Goal: Transaction & Acquisition: Obtain resource

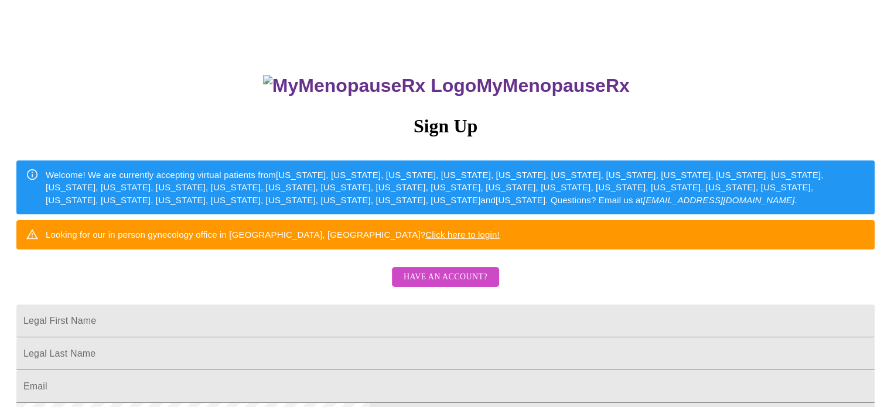
scroll to position [30, 0]
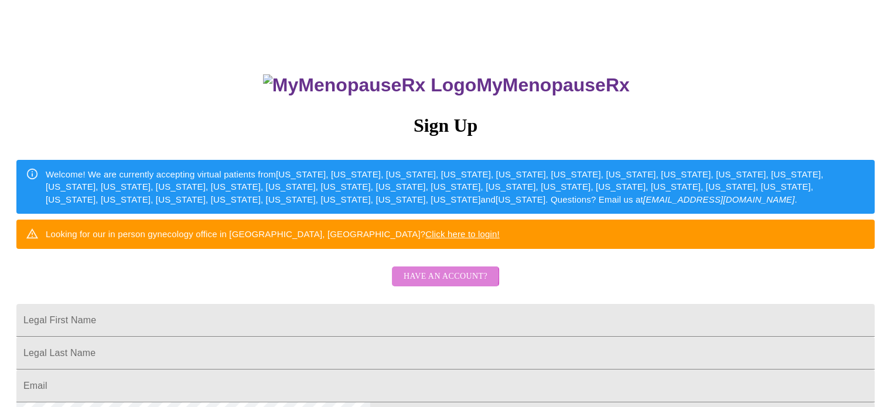
click at [416, 284] on span "Have an account?" at bounding box center [446, 276] width 84 height 15
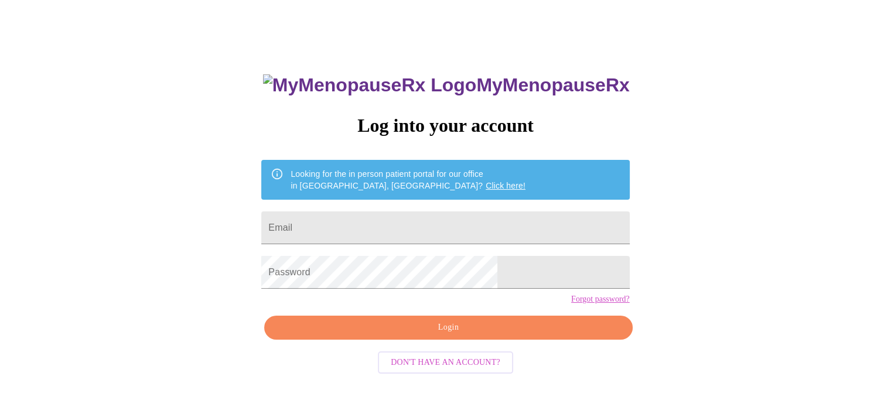
scroll to position [22, 0]
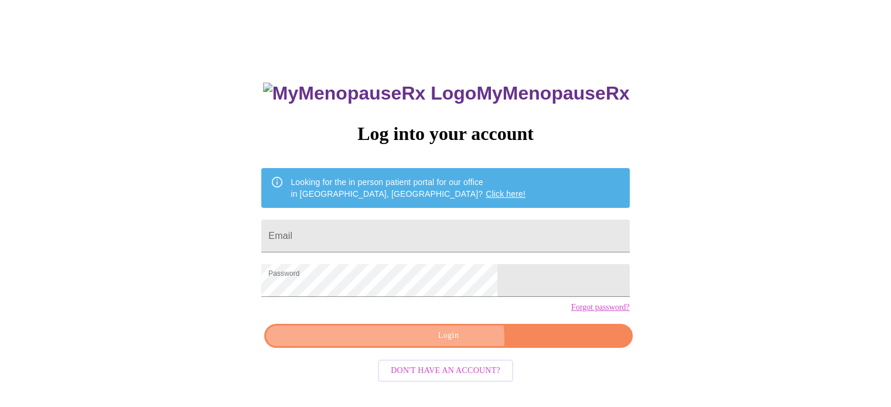
click at [450, 343] on span "Login" at bounding box center [448, 336] width 341 height 15
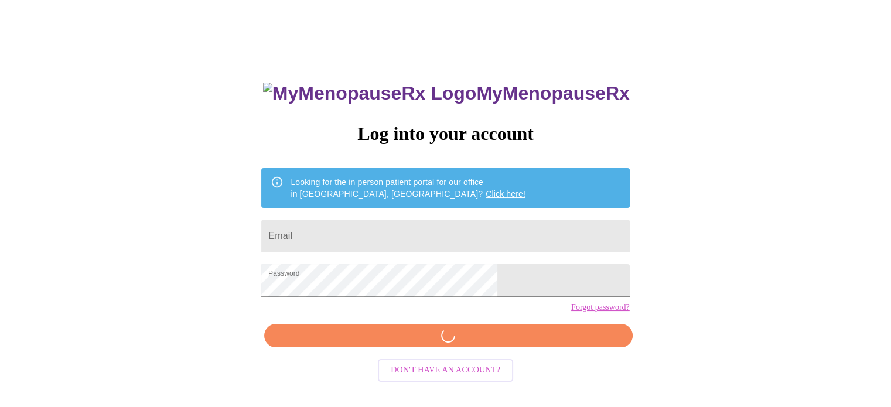
scroll to position [22, 0]
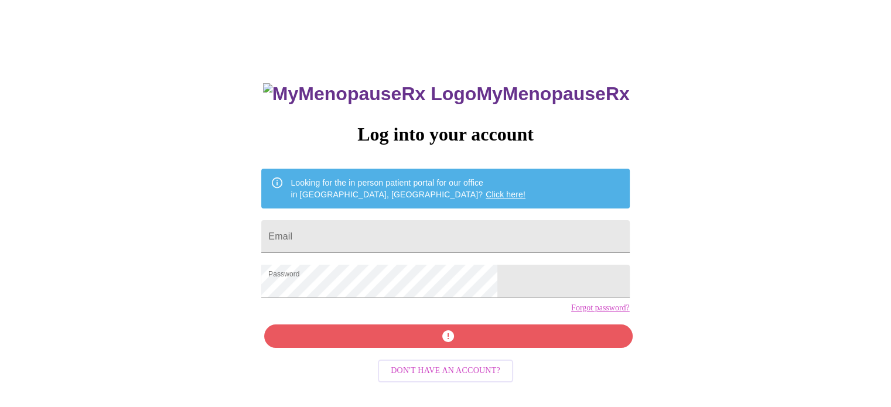
click at [633, 311] on div "MyMenopauseRx Log into your account Looking for the in person patient portal fo…" at bounding box center [446, 227] width 882 height 489
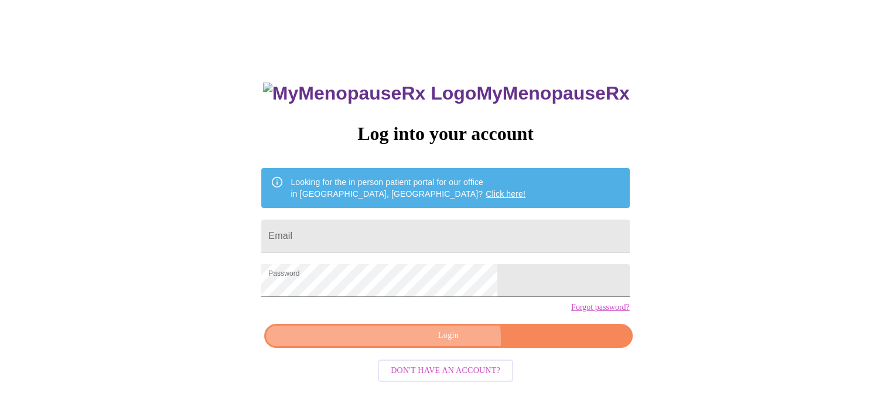
click at [439, 343] on span "Login" at bounding box center [448, 336] width 341 height 15
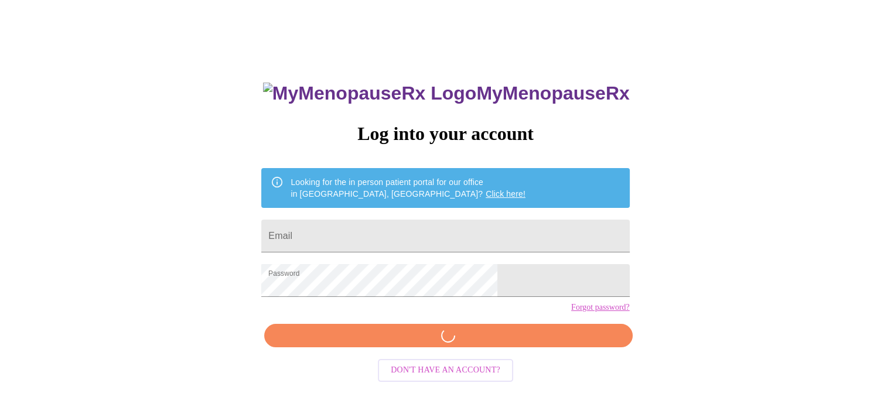
scroll to position [22, 0]
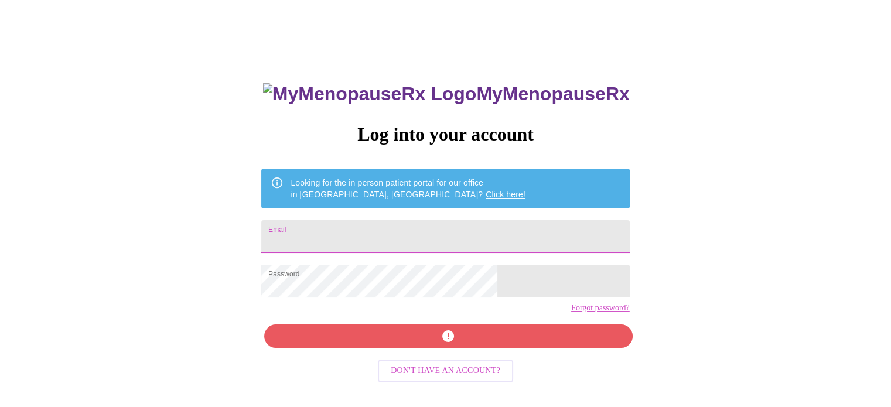
click at [363, 233] on input "Email" at bounding box center [445, 236] width 368 height 33
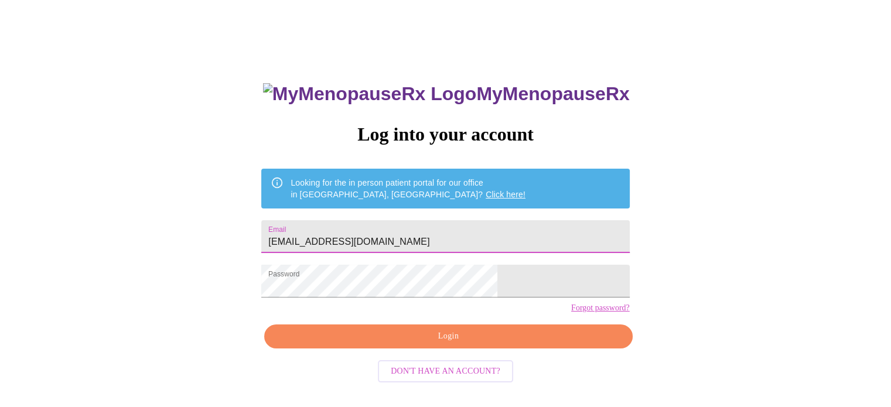
type input "[EMAIL_ADDRESS][DOMAIN_NAME]"
click at [636, 245] on div "MyMenopauseRx Log into your account Looking for the in person patient portal fo…" at bounding box center [446, 227] width 882 height 489
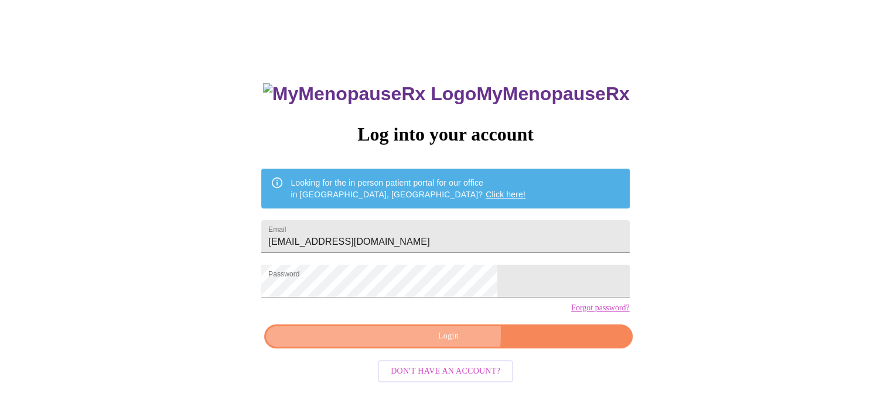
click at [443, 344] on span "Login" at bounding box center [448, 336] width 341 height 15
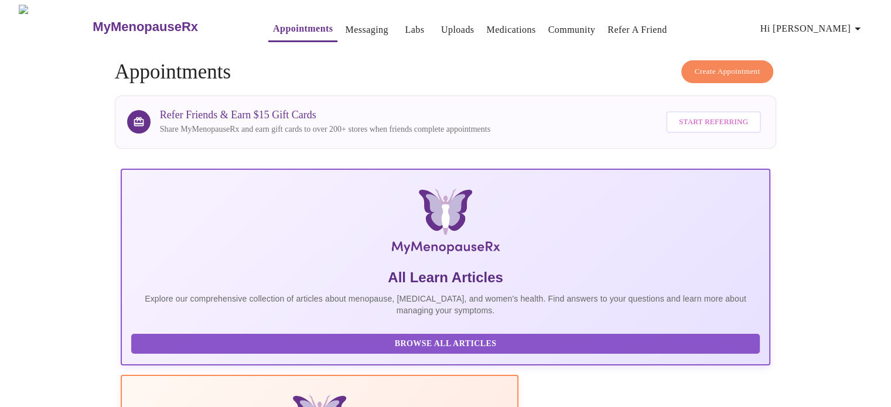
scroll to position [2, 0]
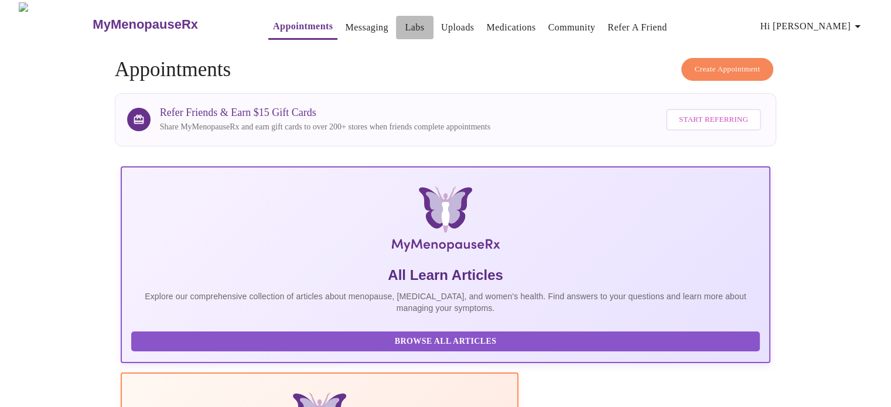
click at [405, 28] on link "Labs" at bounding box center [414, 27] width 19 height 16
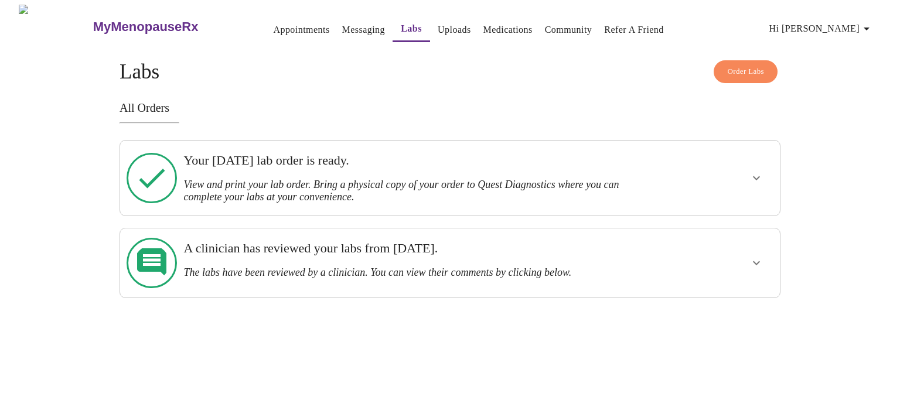
click at [148, 170] on icon at bounding box center [152, 178] width 50 height 50
click at [250, 187] on h3 "View and print your lab order. Bring a physical copy of your order to Quest Dia…" at bounding box center [417, 191] width 469 height 25
click at [152, 181] on icon at bounding box center [152, 178] width 50 height 50
click at [762, 180] on icon "show more" at bounding box center [756, 178] width 14 height 14
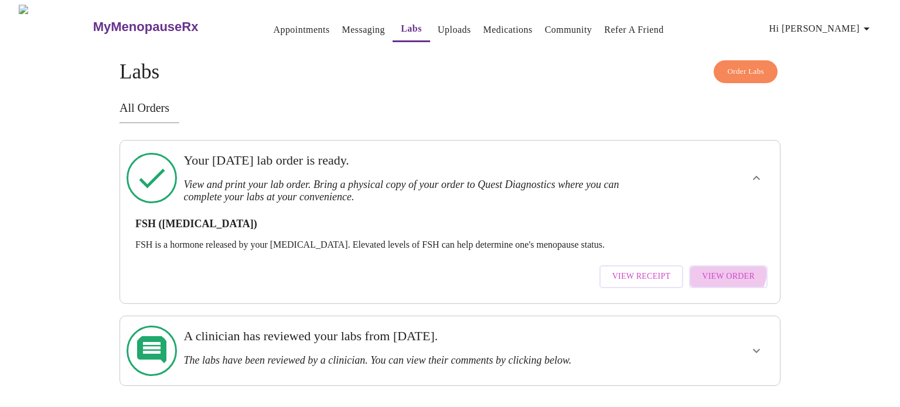
click at [728, 269] on span "View Order" at bounding box center [728, 276] width 53 height 15
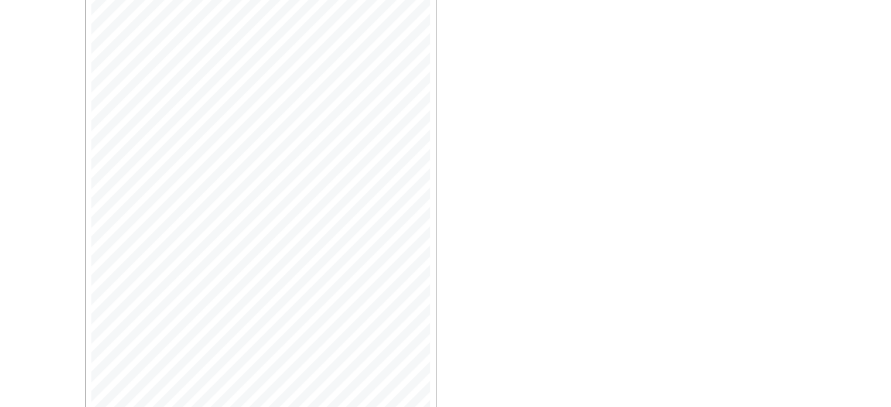
scroll to position [312, 0]
drag, startPoint x: 443, startPoint y: 310, endPoint x: 155, endPoint y: 371, distance: 294.6
click at [155, 371] on span "Open Larger PDF" at bounding box center [139, 366] width 76 height 15
